Goal: Task Accomplishment & Management: Use online tool/utility

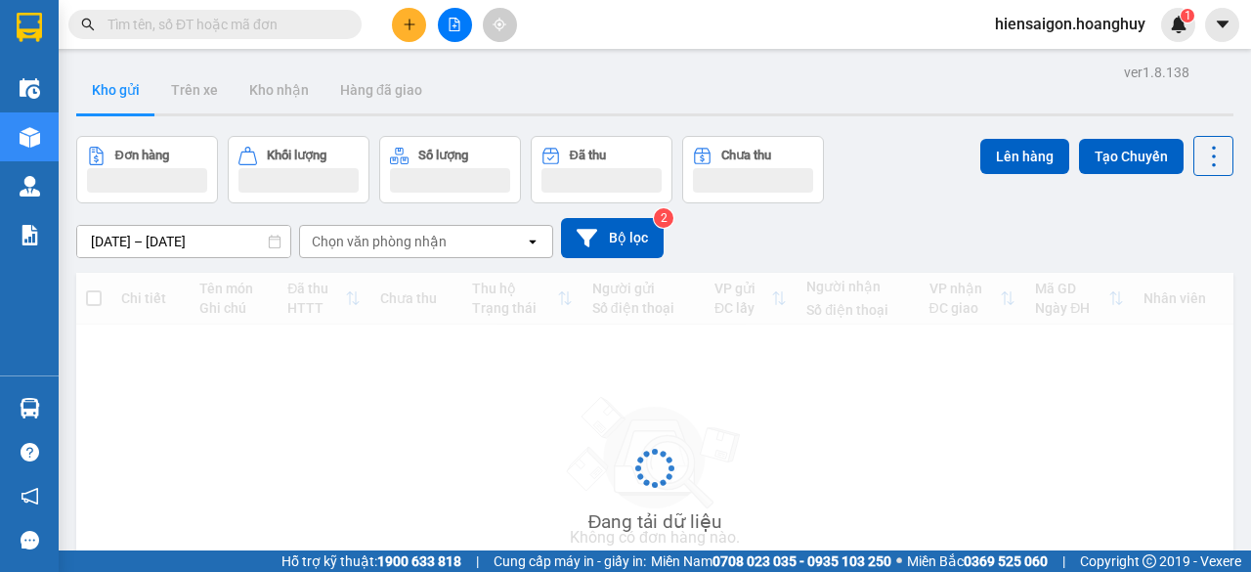
click at [221, 24] on input "text" at bounding box center [222, 24] width 231 height 21
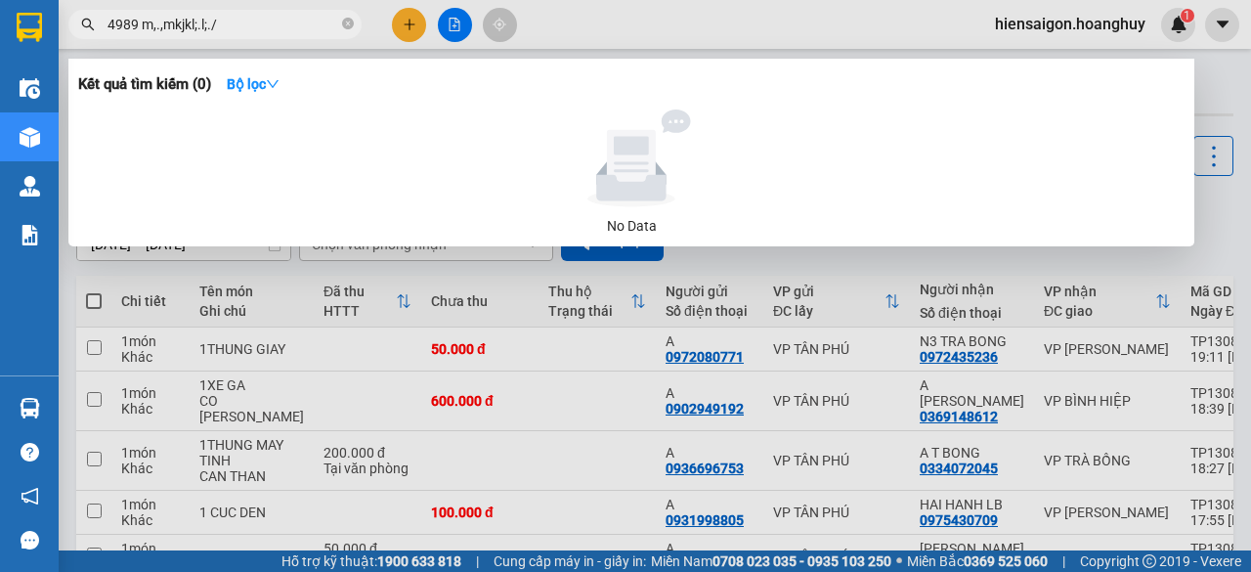
type input "4989 m,.,mkjkl;.l;./"
click at [224, 110] on div at bounding box center [631, 158] width 1090 height 98
click at [299, 14] on input "4989 m,.,mkjkl;.l;./" at bounding box center [222, 24] width 231 height 21
click at [346, 19] on icon "close-circle" at bounding box center [348, 24] width 12 height 12
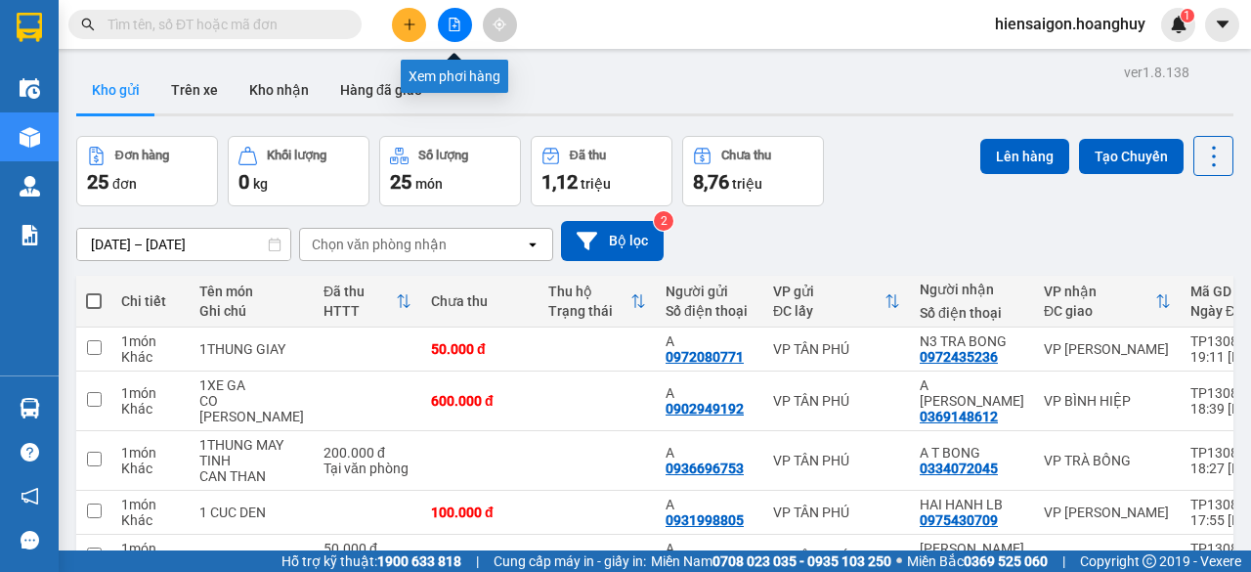
click at [449, 28] on icon "file-add" at bounding box center [454, 25] width 11 height 14
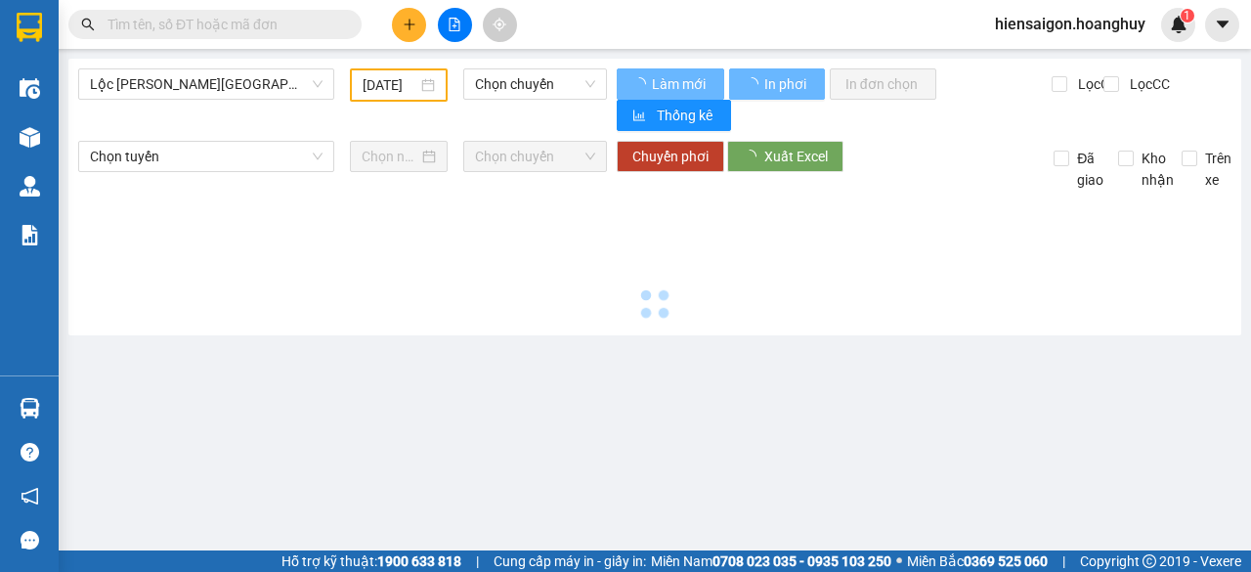
type input "14/08/2025"
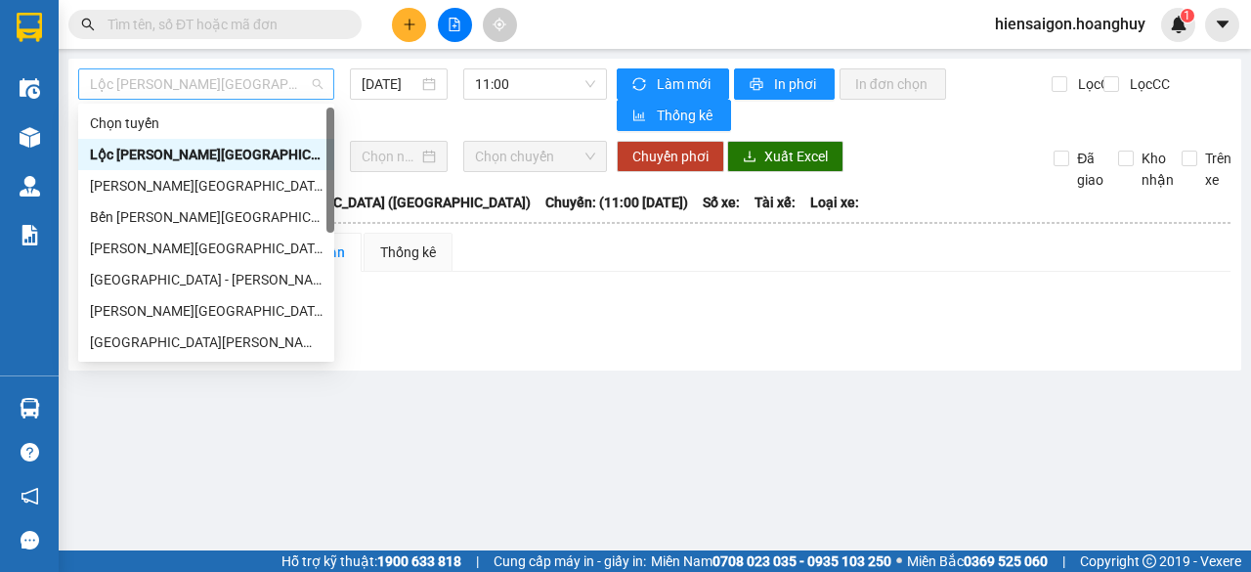
click at [197, 85] on span "Lộc Ninh - Quảng Ngãi (Hàng Hóa)" at bounding box center [206, 83] width 233 height 29
click at [157, 284] on div "Sài Gòn - Quảng Ngãi (Hàng Hoá)" at bounding box center [206, 279] width 233 height 21
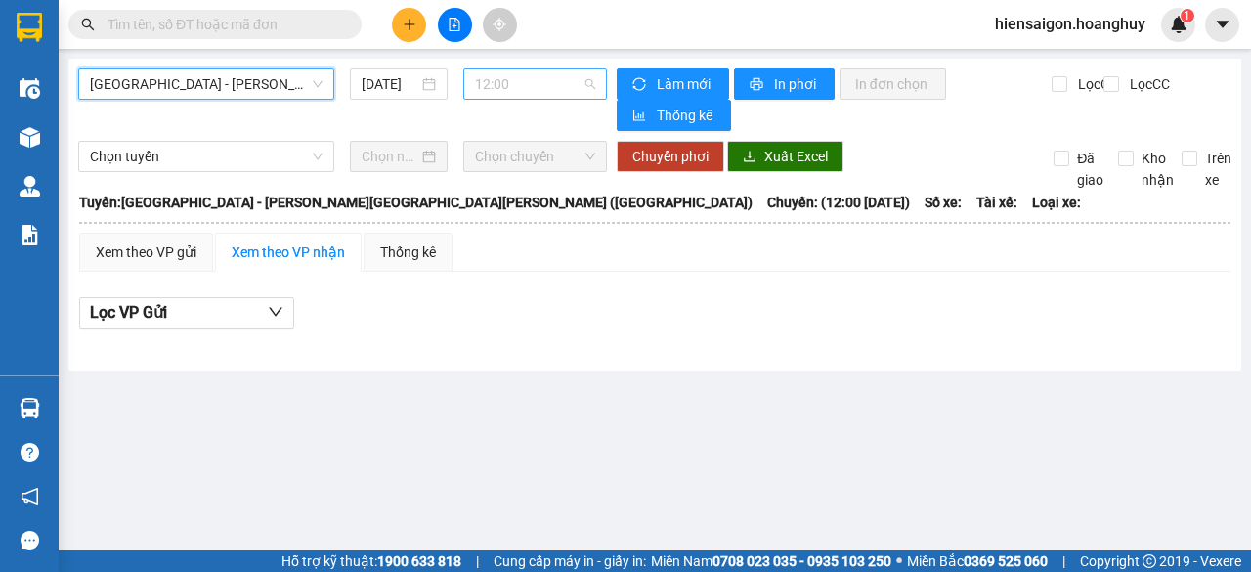
click at [486, 84] on span "12:00" at bounding box center [534, 83] width 119 height 29
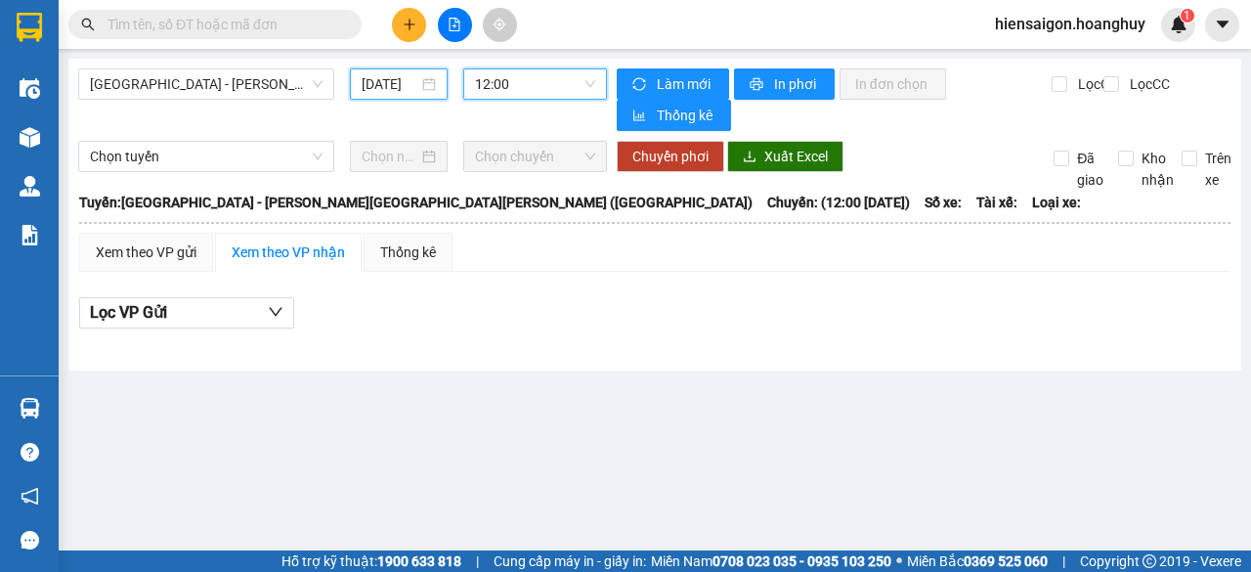
click at [383, 80] on input "14/08/2025" at bounding box center [390, 83] width 57 height 21
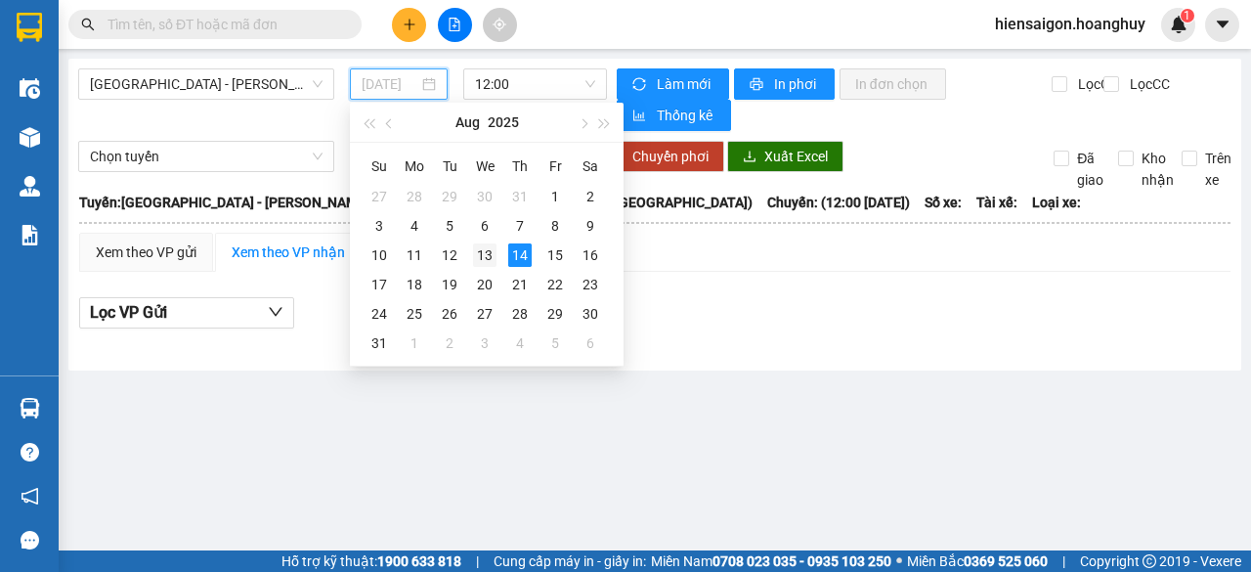
click at [482, 253] on div "13" at bounding box center [484, 254] width 23 height 23
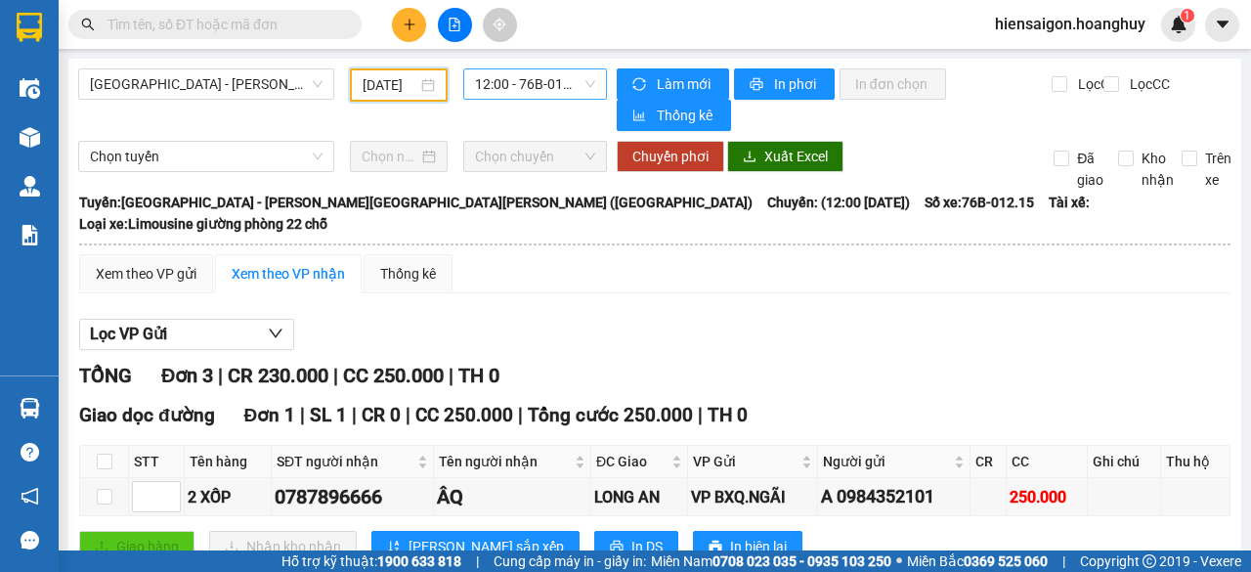
click at [515, 83] on span "12:00 - 76B-012.15" at bounding box center [534, 83] width 119 height 29
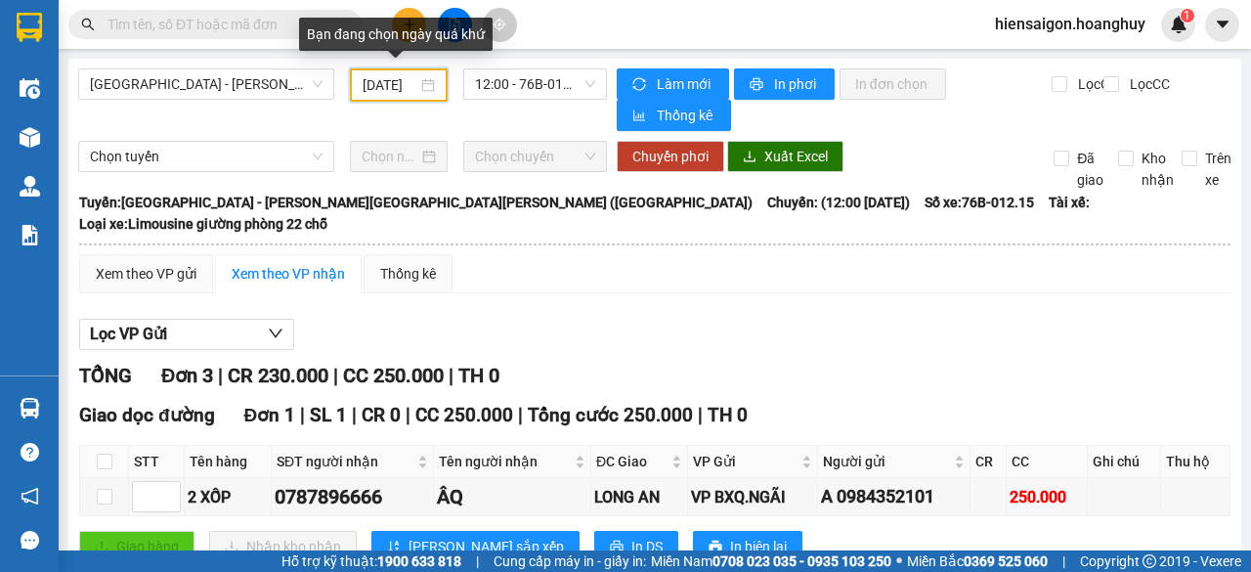
click at [383, 82] on input "13/08/2025" at bounding box center [390, 84] width 55 height 21
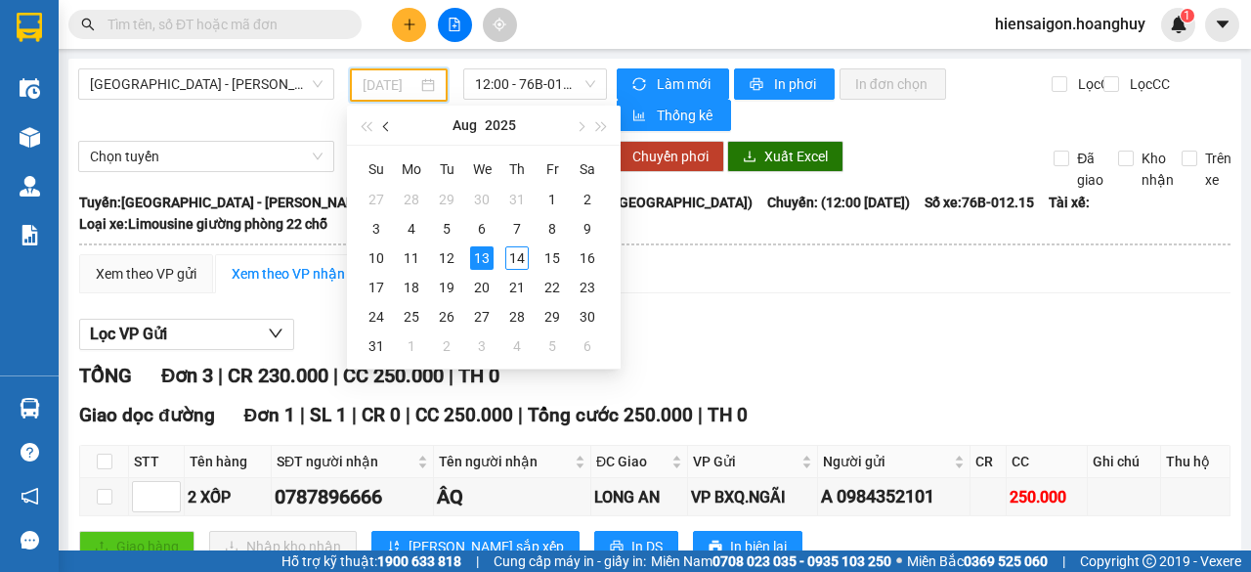
type input "13/08/2025"
click at [172, 75] on span "Sài Gòn - Quảng Ngãi (Hàng Hoá)" at bounding box center [206, 83] width 233 height 29
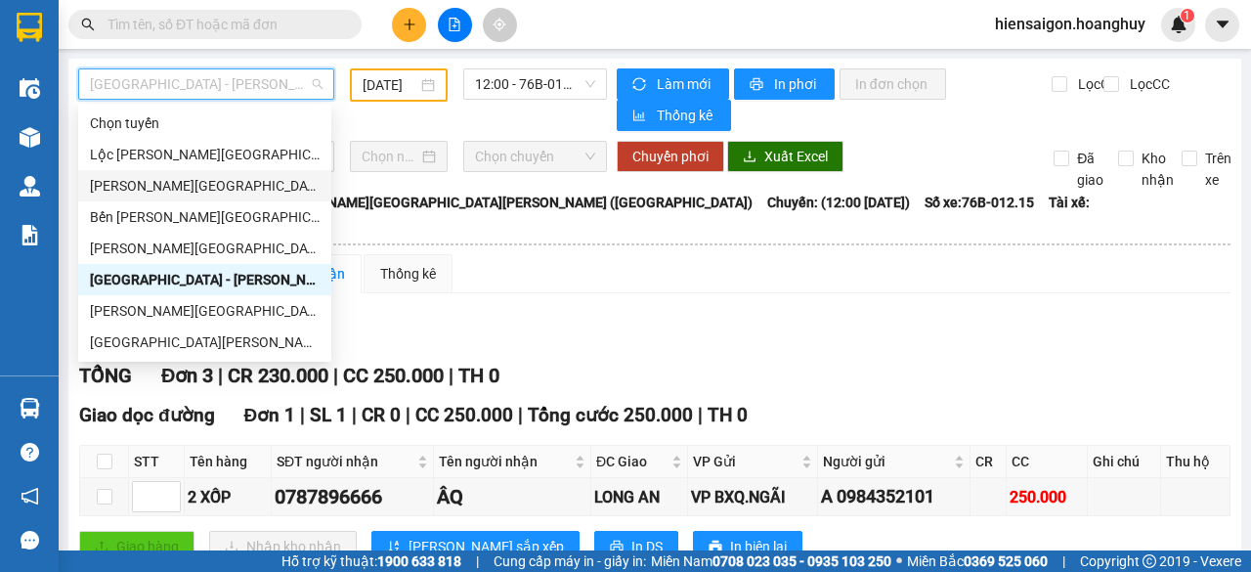
click at [178, 179] on div "Quảng Ngãi - Sài Gòn (Hàng Hoá)" at bounding box center [205, 185] width 230 height 21
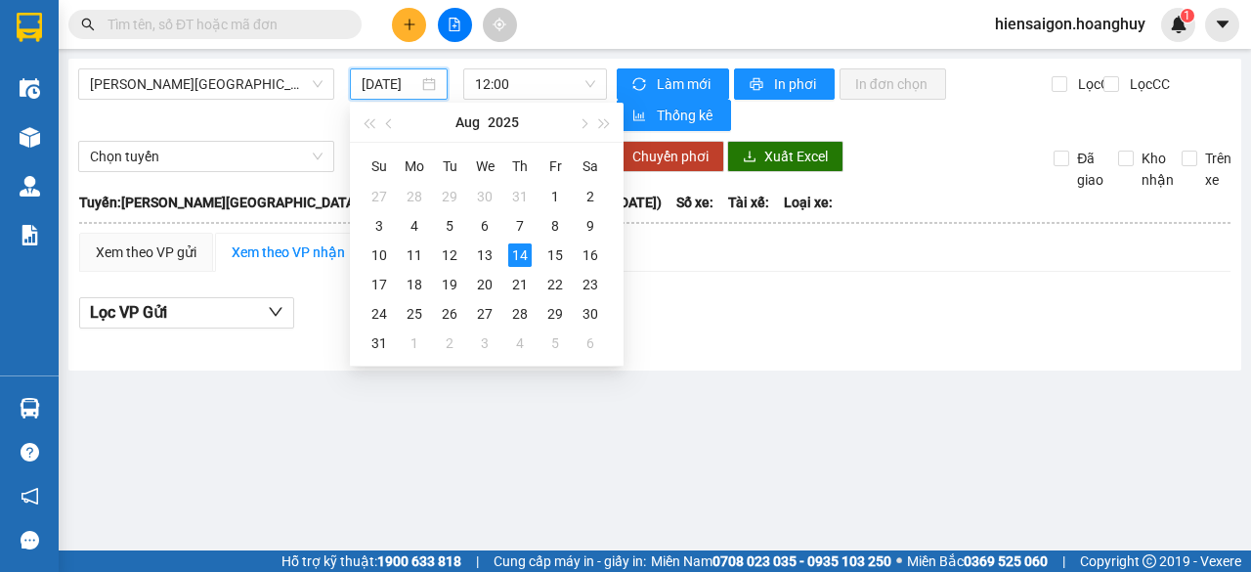
click at [399, 91] on input "14/08/2025" at bounding box center [390, 83] width 57 height 21
click at [475, 259] on div "13" at bounding box center [484, 254] width 23 height 23
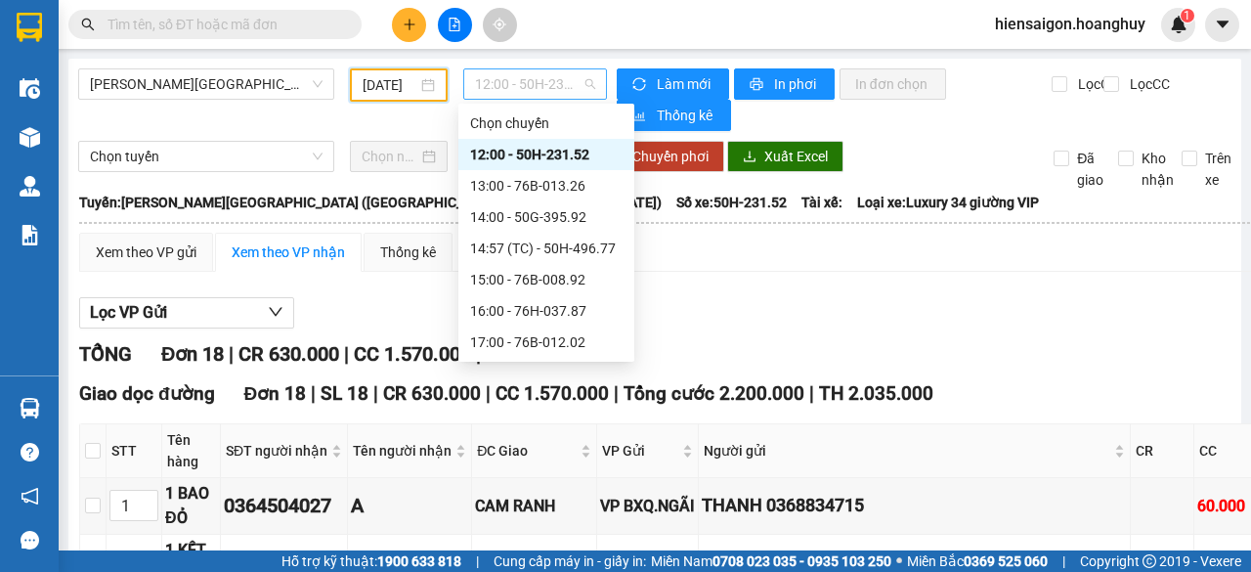
click at [543, 94] on span "12:00 - 50H-231.52" at bounding box center [534, 83] width 119 height 29
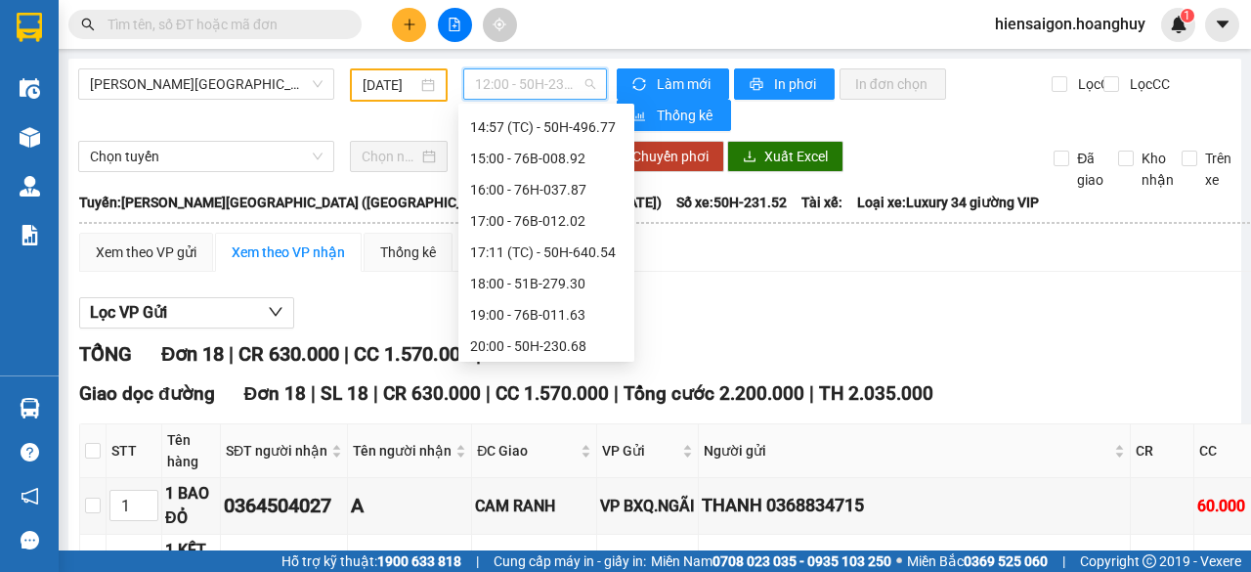
scroll to position [125, 0]
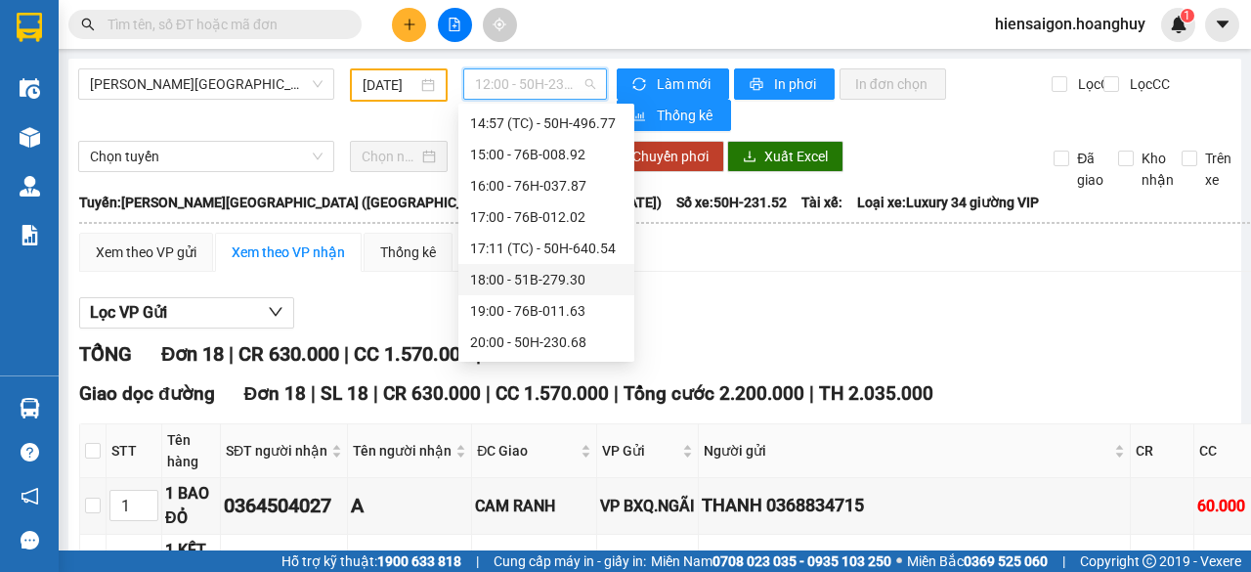
click at [578, 283] on div "18:00 - 51B-279.30" at bounding box center [546, 279] width 152 height 21
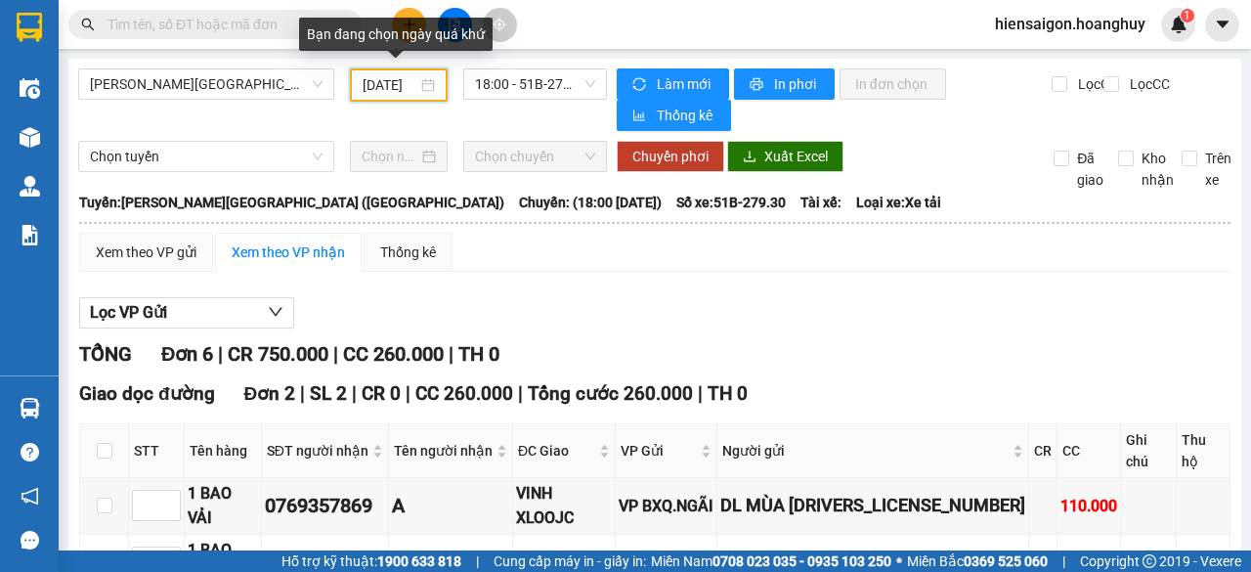
click at [371, 78] on input "13/08/2025" at bounding box center [390, 84] width 55 height 21
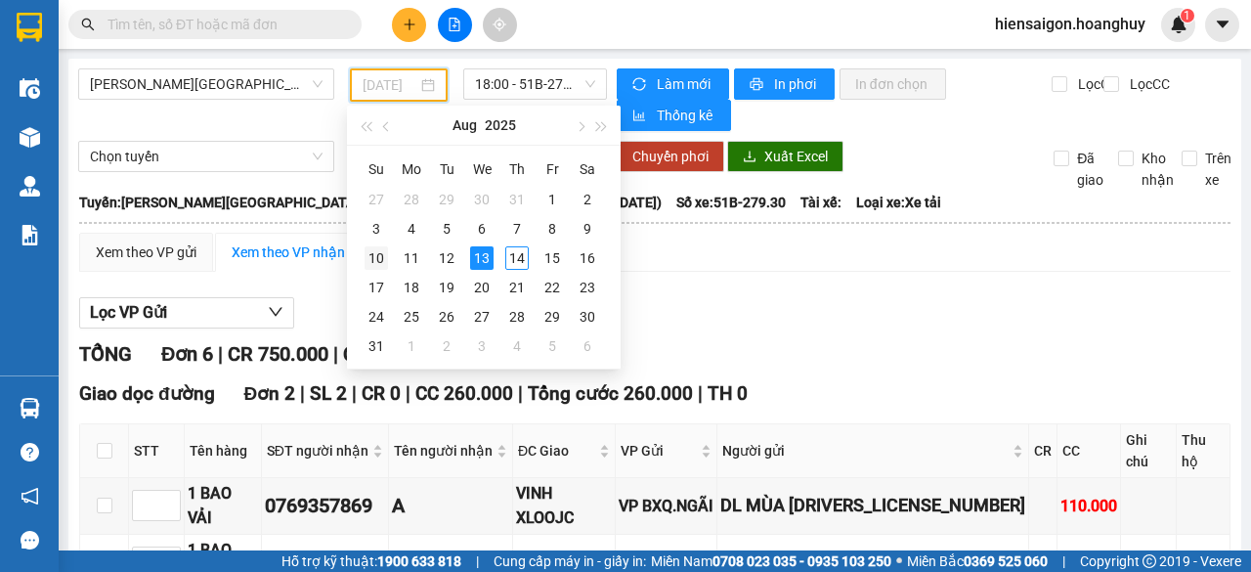
click at [387, 253] on div "10" at bounding box center [375, 257] width 23 height 23
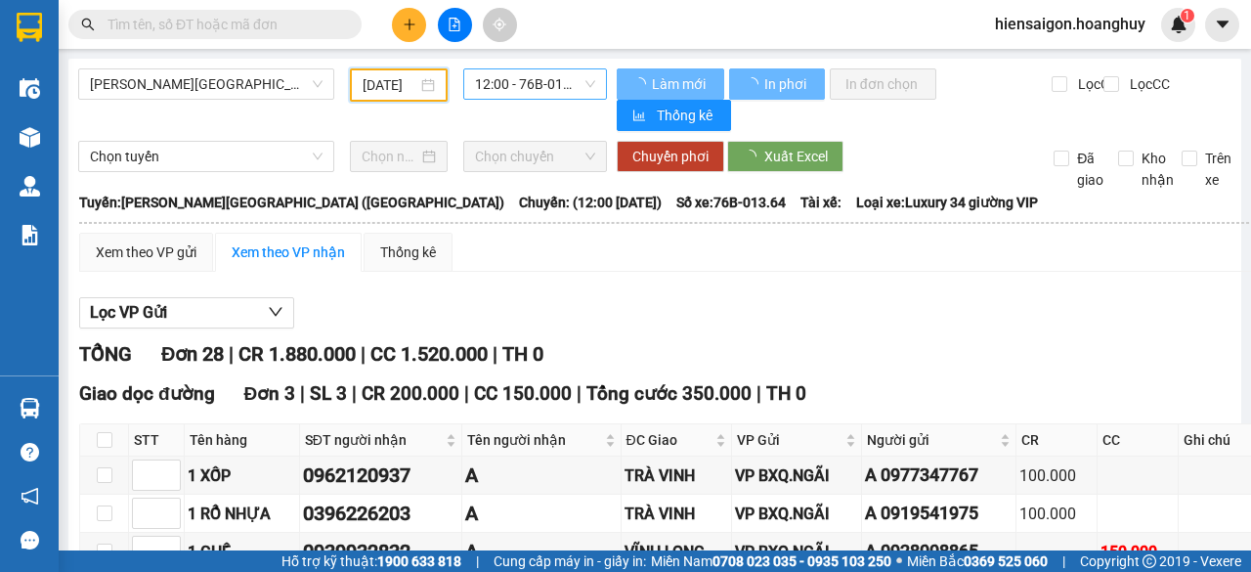
click at [488, 80] on span "12:00 - 76B-013.64" at bounding box center [534, 83] width 119 height 29
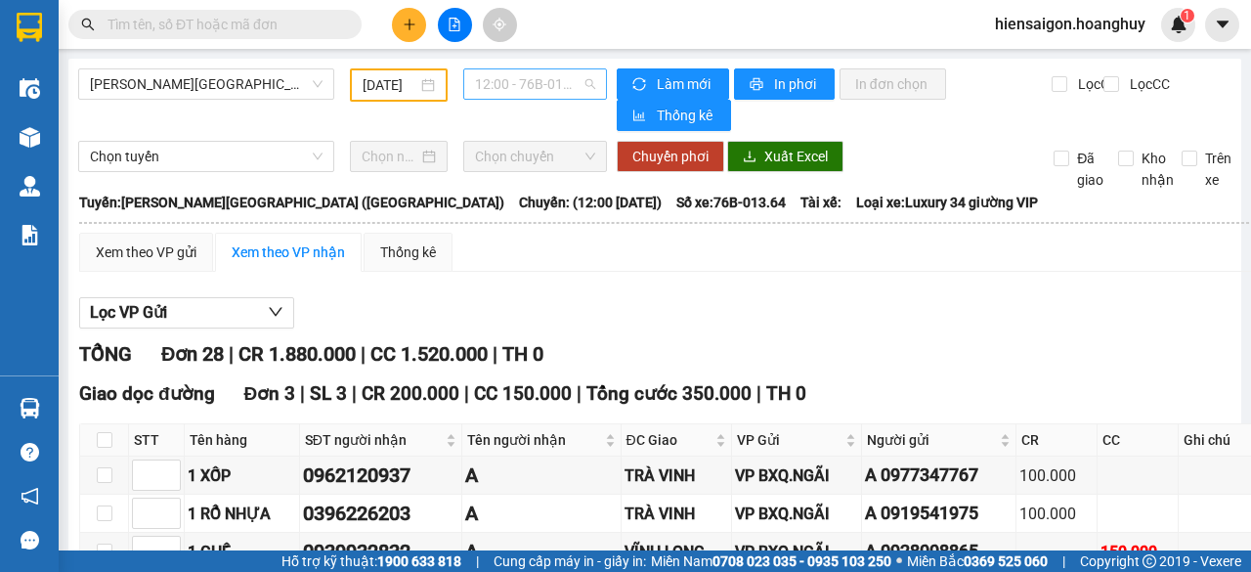
scroll to position [31, 0]
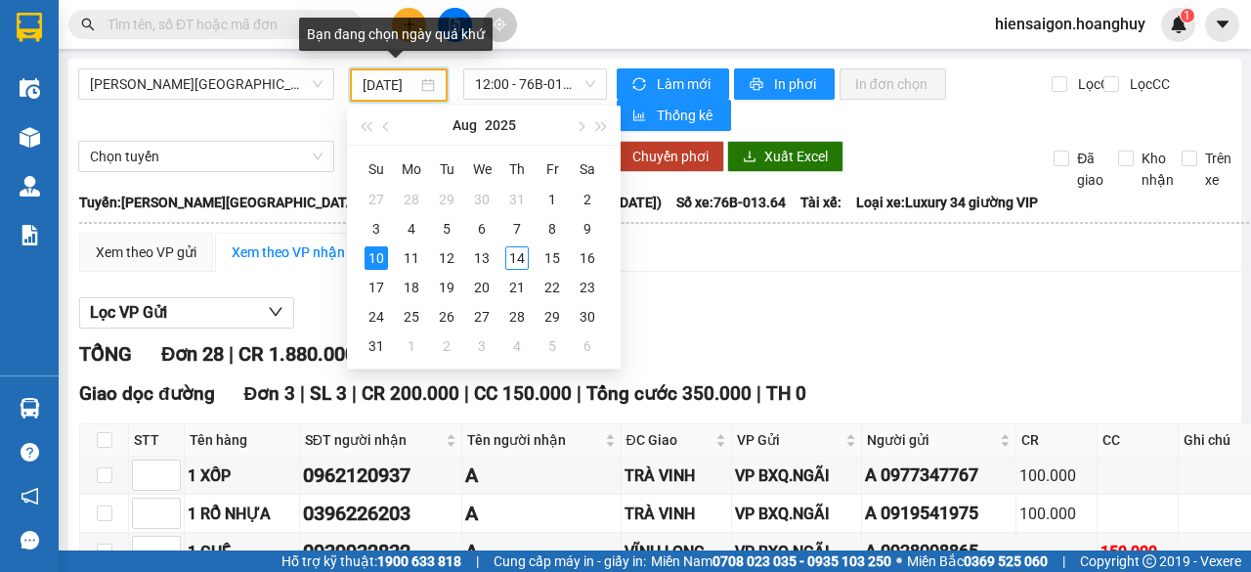
click at [373, 79] on input "10/08/2025" at bounding box center [390, 84] width 55 height 21
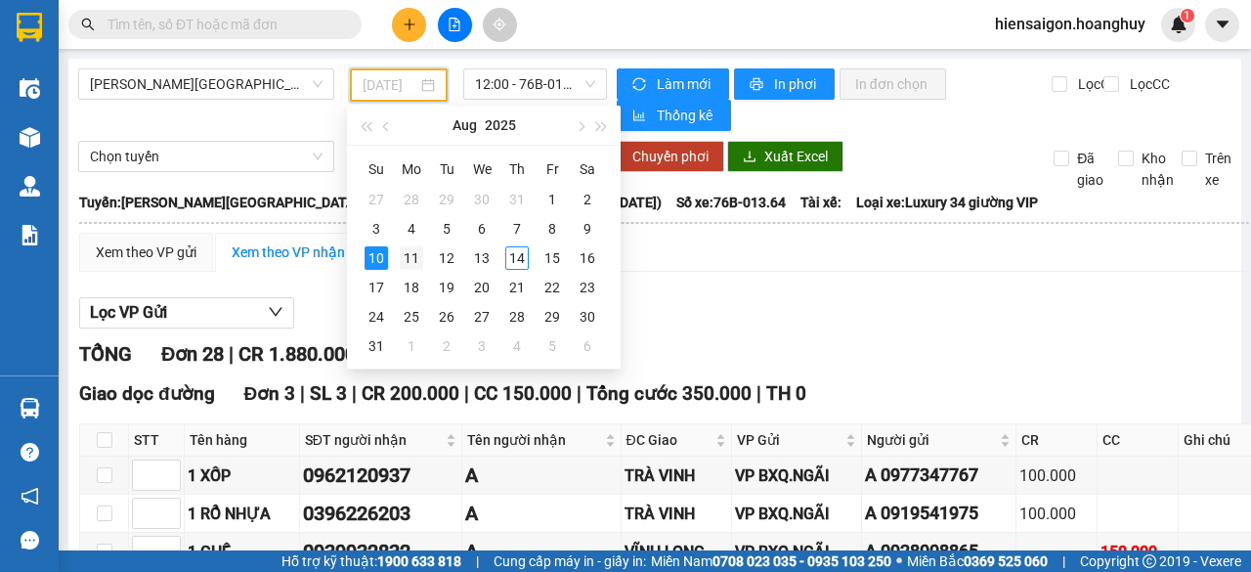
click at [414, 255] on div "11" at bounding box center [411, 257] width 23 height 23
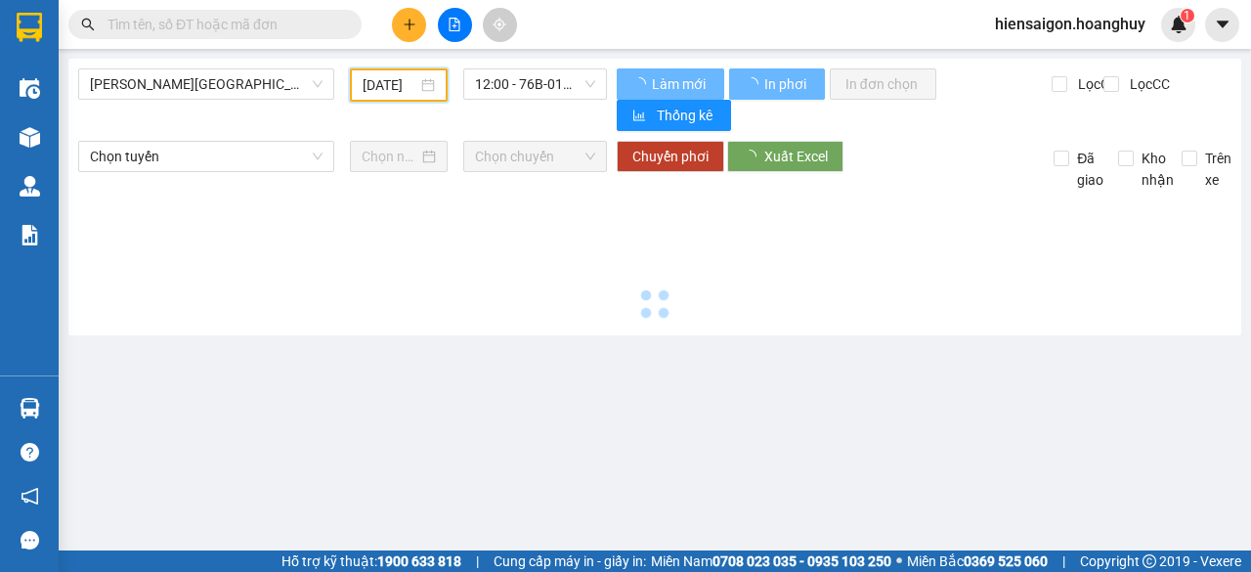
type input "11/08/2025"
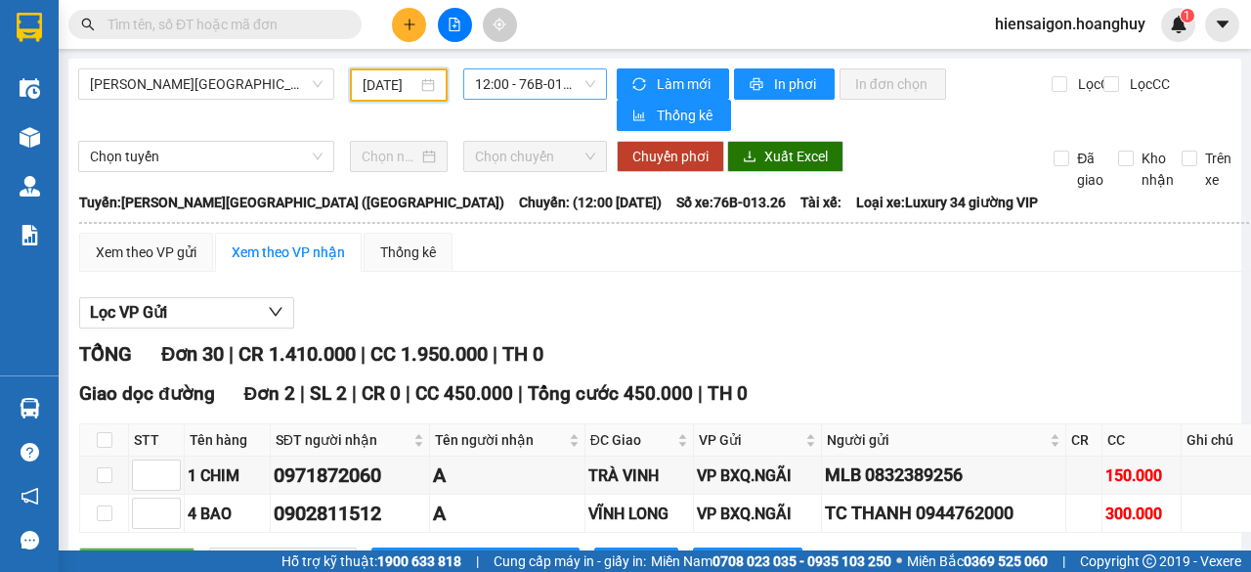
click at [510, 91] on span "12:00 - 76B-013.26" at bounding box center [534, 83] width 119 height 29
click at [745, 256] on div "Xem theo VP gửi Xem theo VP nhận Thống kê" at bounding box center [700, 252] width 1243 height 39
click at [676, 209] on span "Số xe: 76B-013.26" at bounding box center [730, 202] width 109 height 21
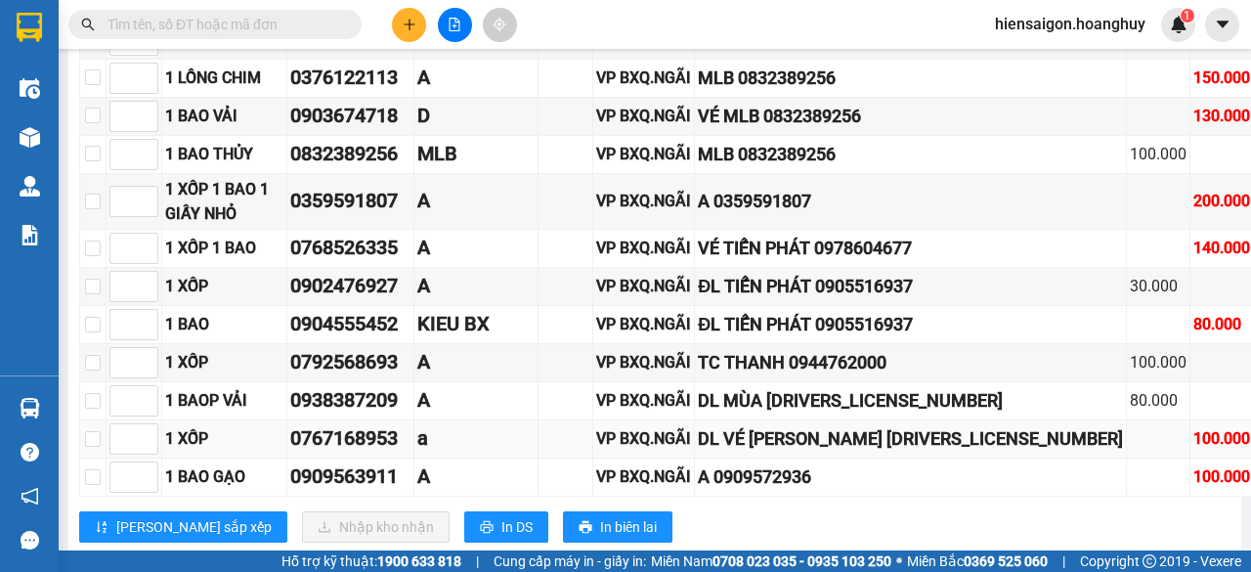
scroll to position [1228, 0]
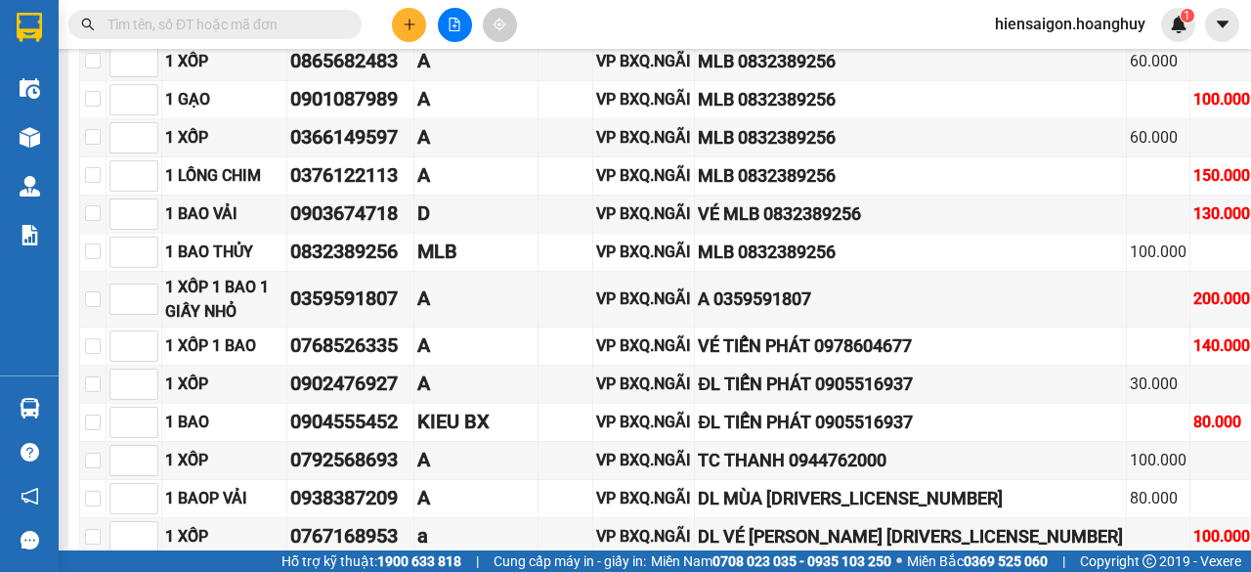
click at [259, 26] on input "text" at bounding box center [222, 24] width 231 height 21
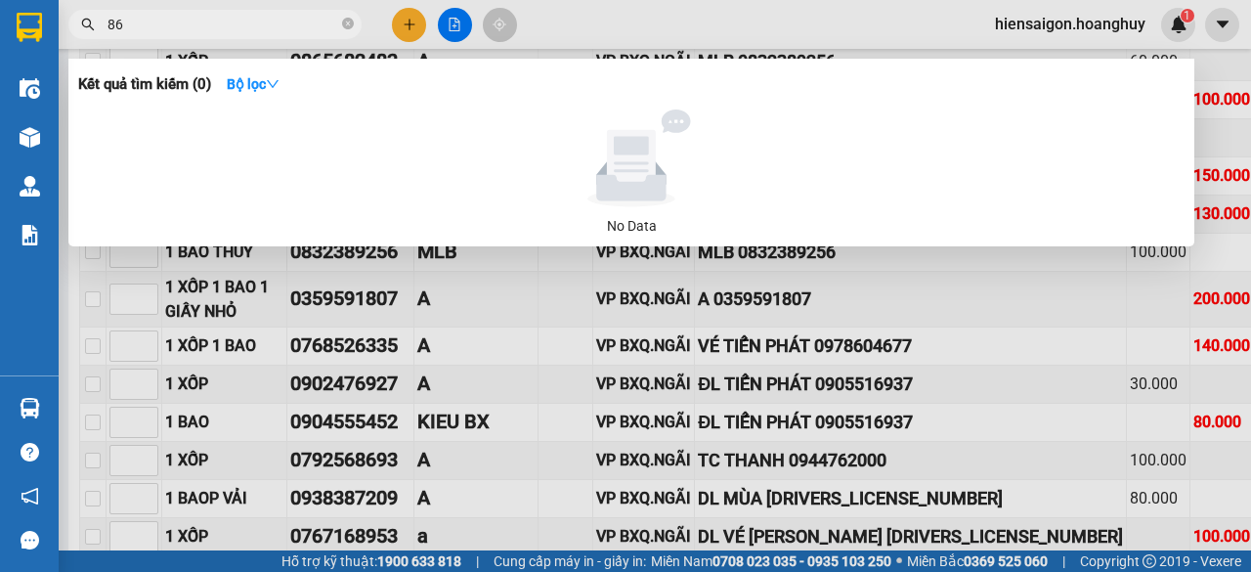
type input "869"
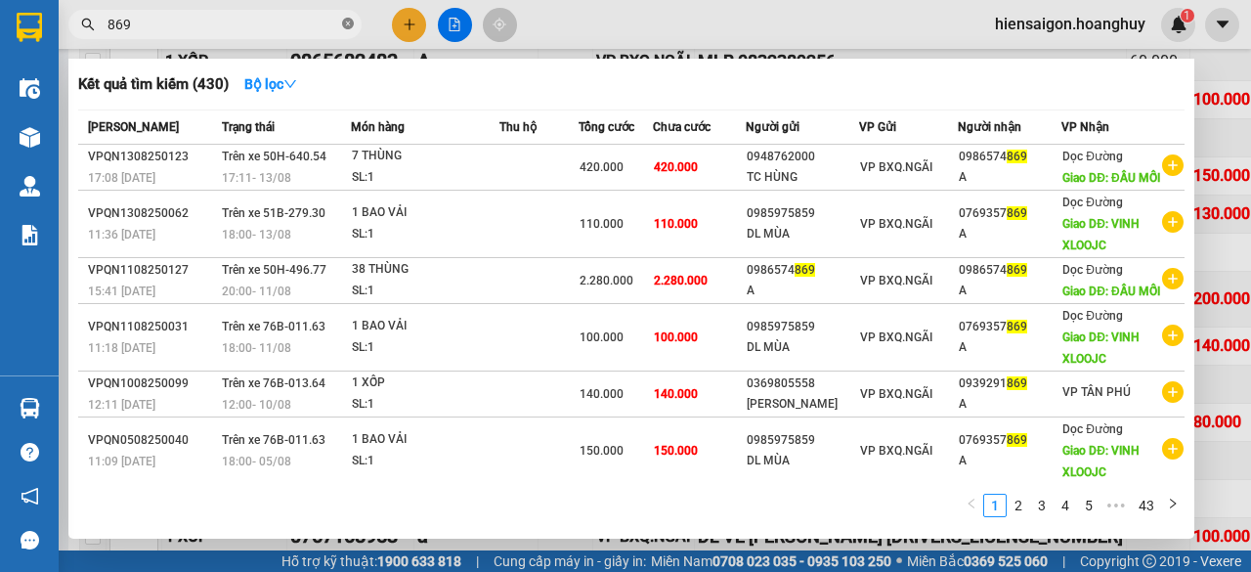
click at [348, 24] on icon "close-circle" at bounding box center [348, 24] width 12 height 12
